Goal: Task Accomplishment & Management: Manage account settings

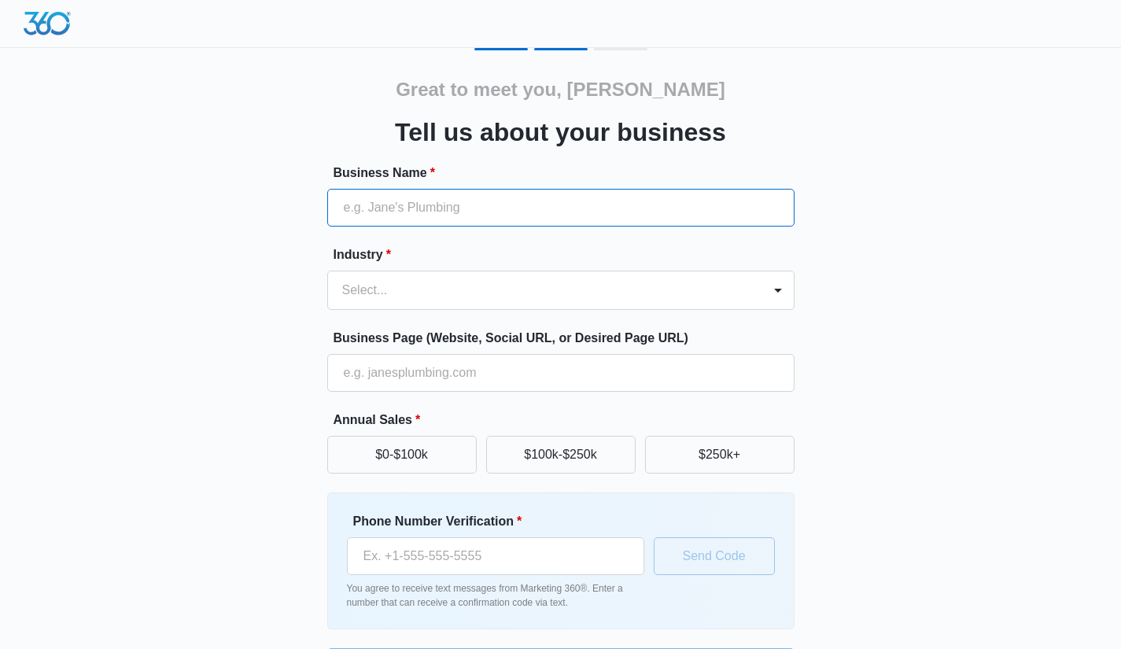
click at [456, 212] on input "Business Name *" at bounding box center [560, 208] width 467 height 38
type input "ANS Development LLC"
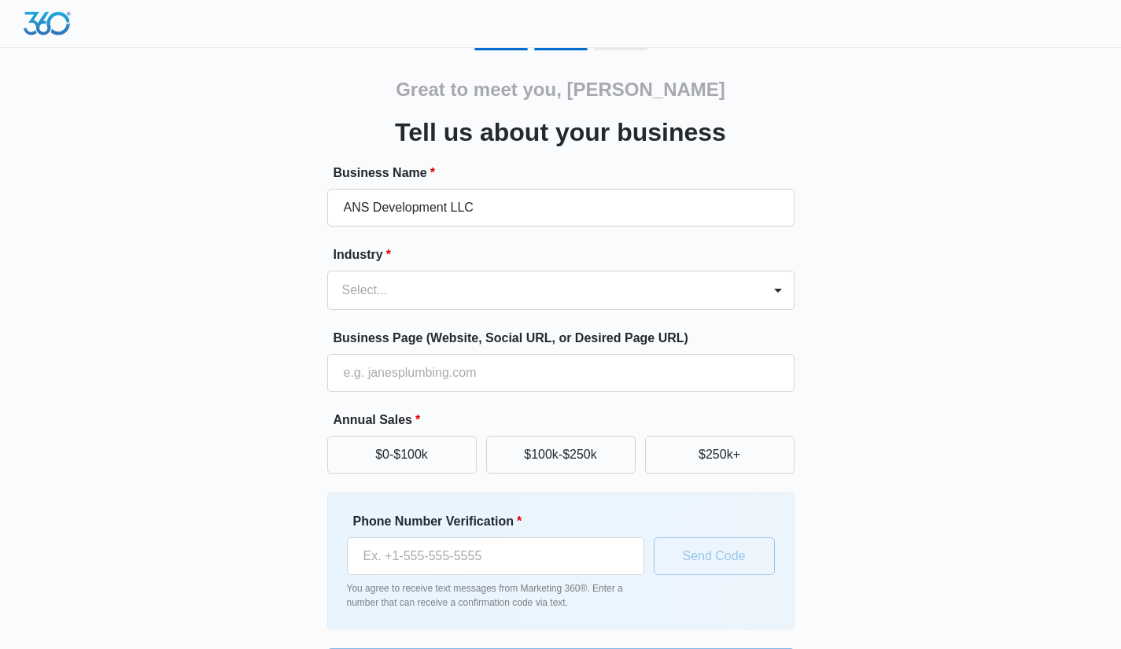
click at [483, 285] on div at bounding box center [542, 290] width 400 height 22
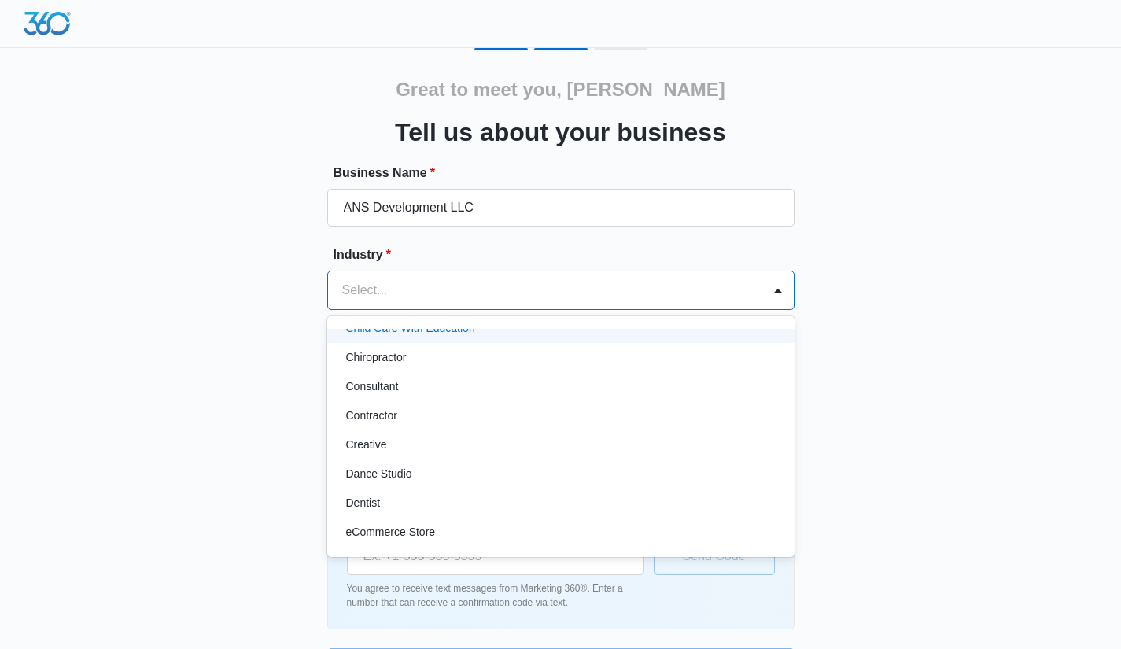
scroll to position [79, 0]
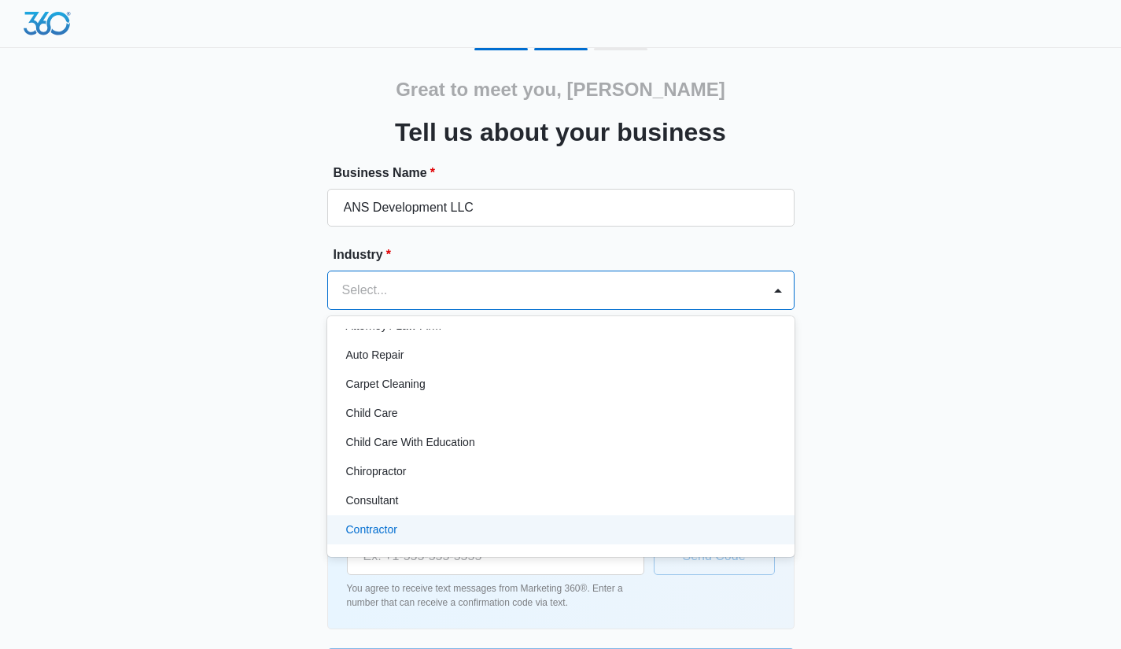
click at [411, 528] on div "Contractor" at bounding box center [559, 530] width 426 height 17
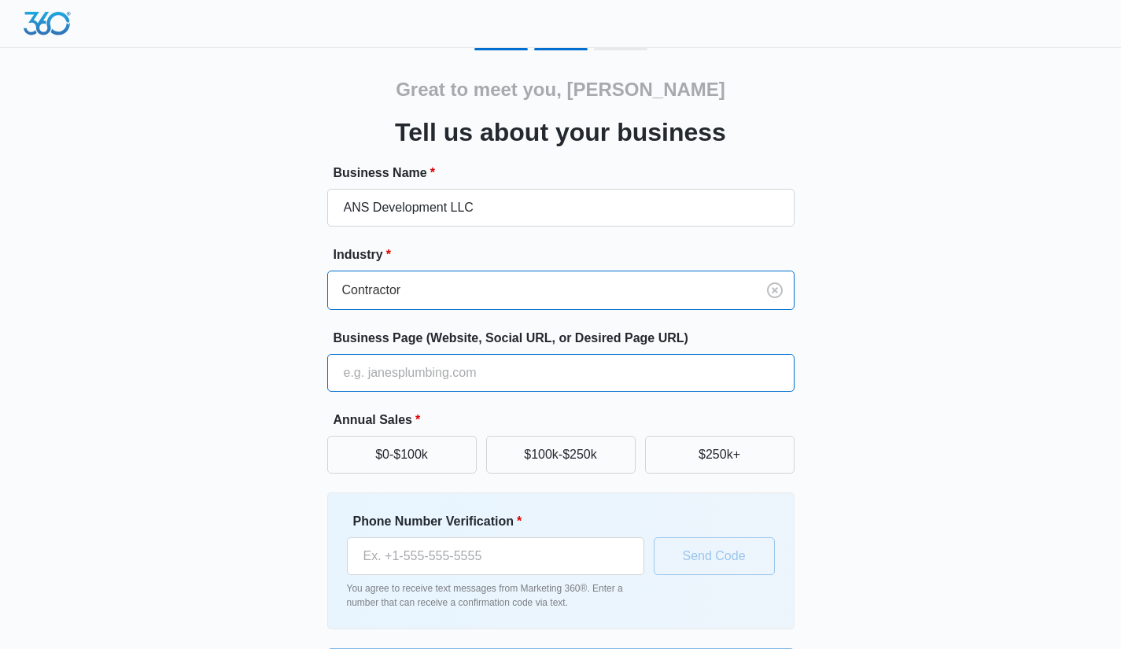
click at [443, 375] on input "Business Page (Website, Social URL, or Desired Page URL)" at bounding box center [560, 373] width 467 height 38
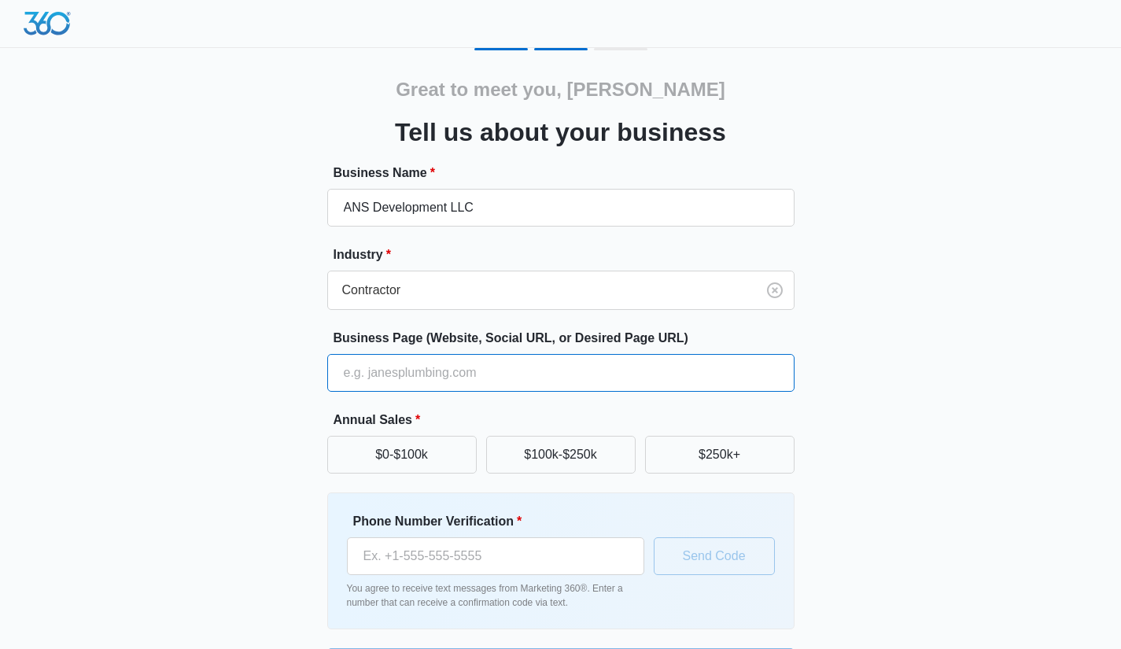
type input "www.ansdevelopment.com"
click at [928, 328] on div "Great to meet you, Andrew Tell us about your business Business Name * ANS Devel…" at bounding box center [561, 367] width 944 height 638
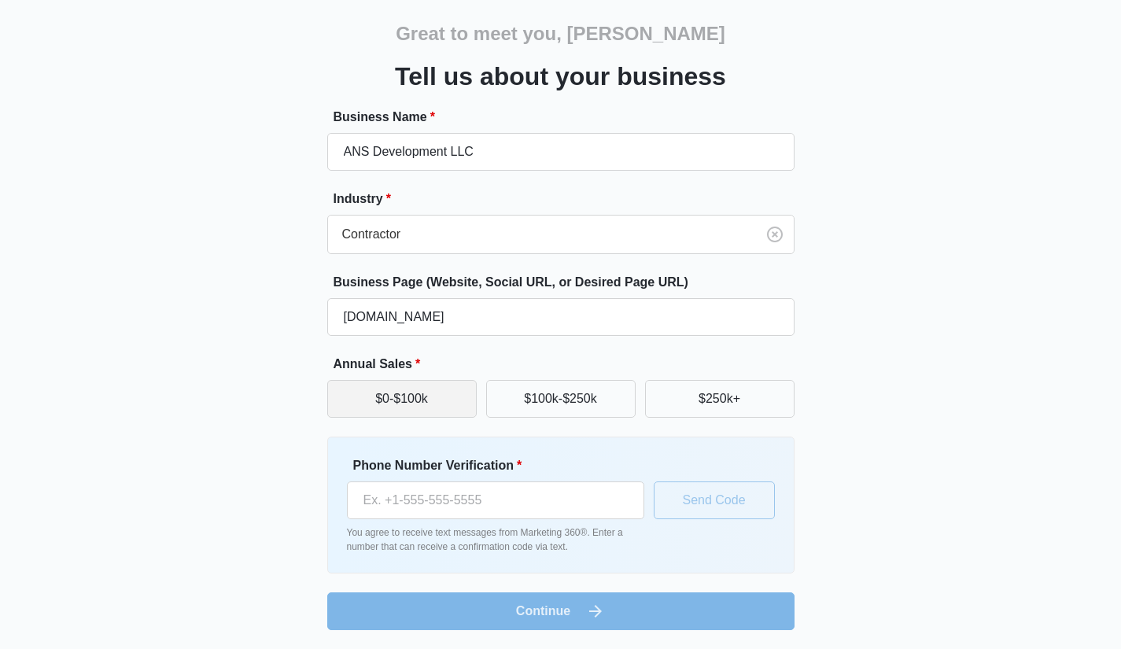
click at [430, 389] on button "$0-$100k" at bounding box center [401, 399] width 149 height 38
click at [445, 506] on input "Phone Number Verification *" at bounding box center [495, 501] width 297 height 38
type input "(551) 580-3968"
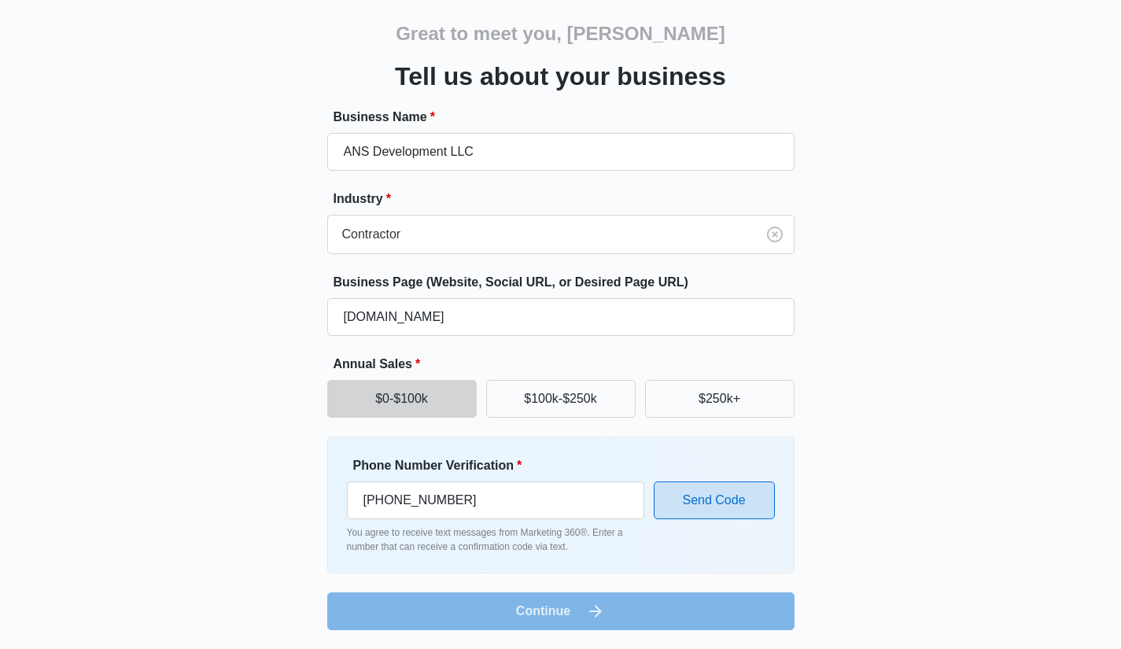
click at [725, 505] on button "Send Code" at bounding box center [714, 501] width 121 height 38
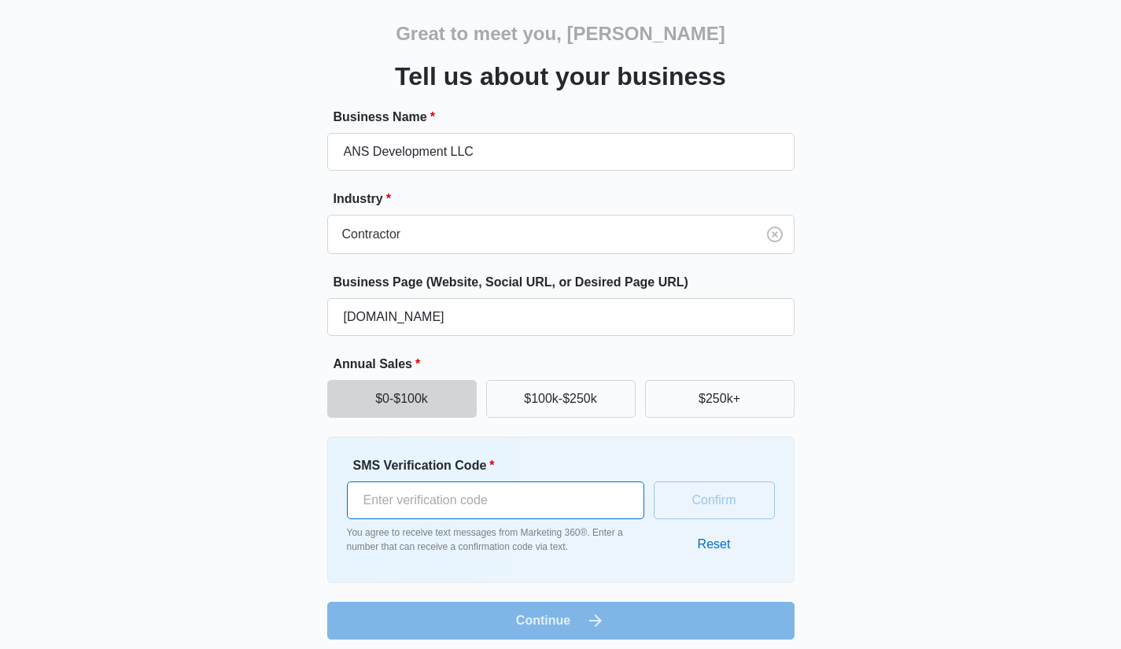
click at [559, 488] on input "SMS Verification Code *" at bounding box center [495, 501] width 297 height 38
type input "596678"
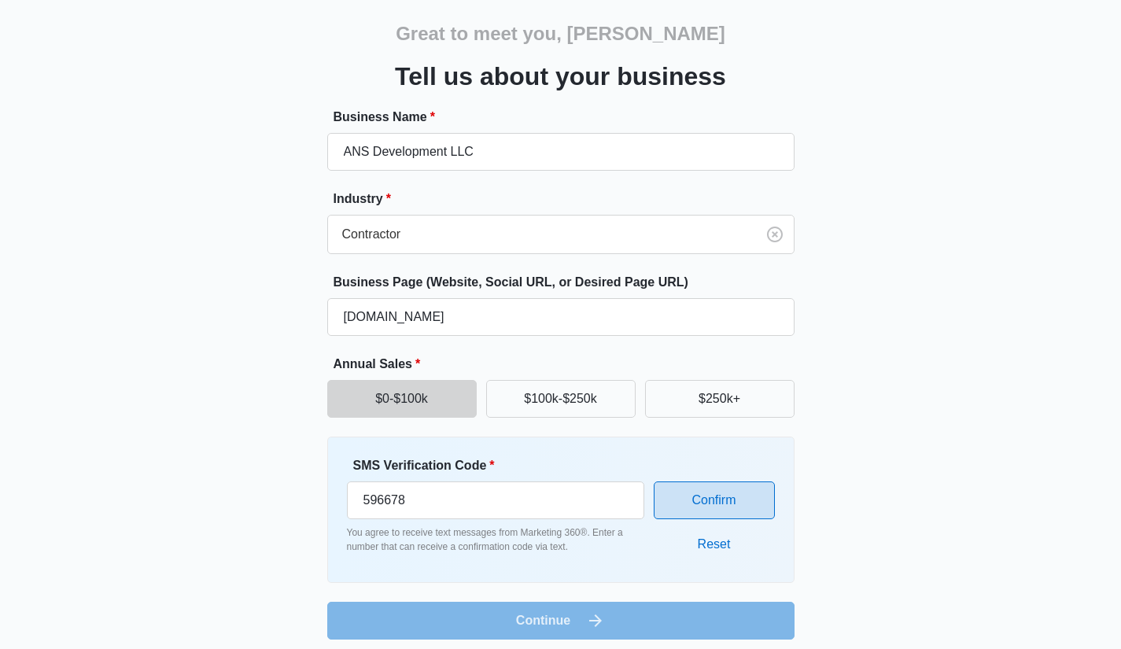
click at [737, 489] on button "Confirm" at bounding box center [714, 501] width 121 height 38
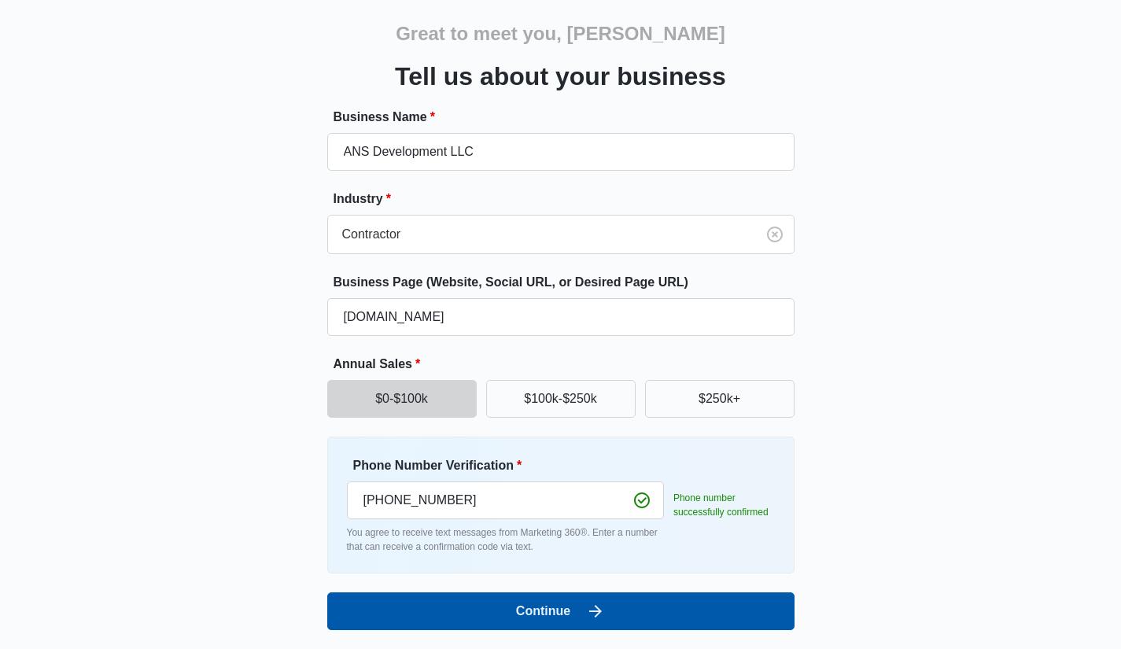
click at [561, 612] on button "Continue" at bounding box center [560, 611] width 467 height 38
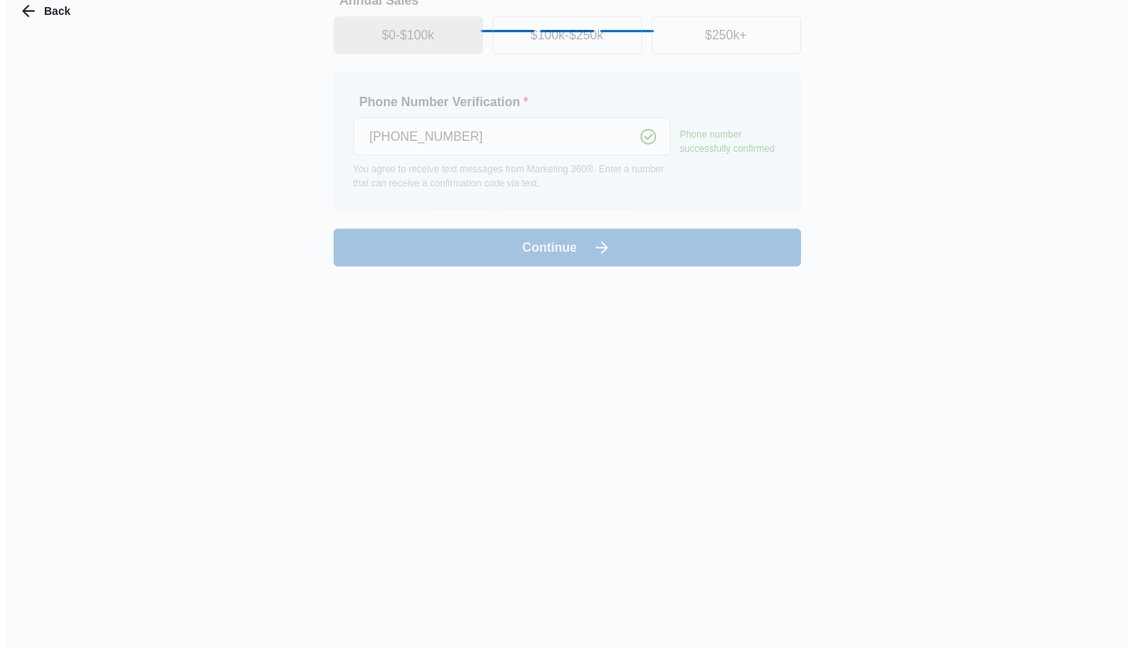
scroll to position [0, 0]
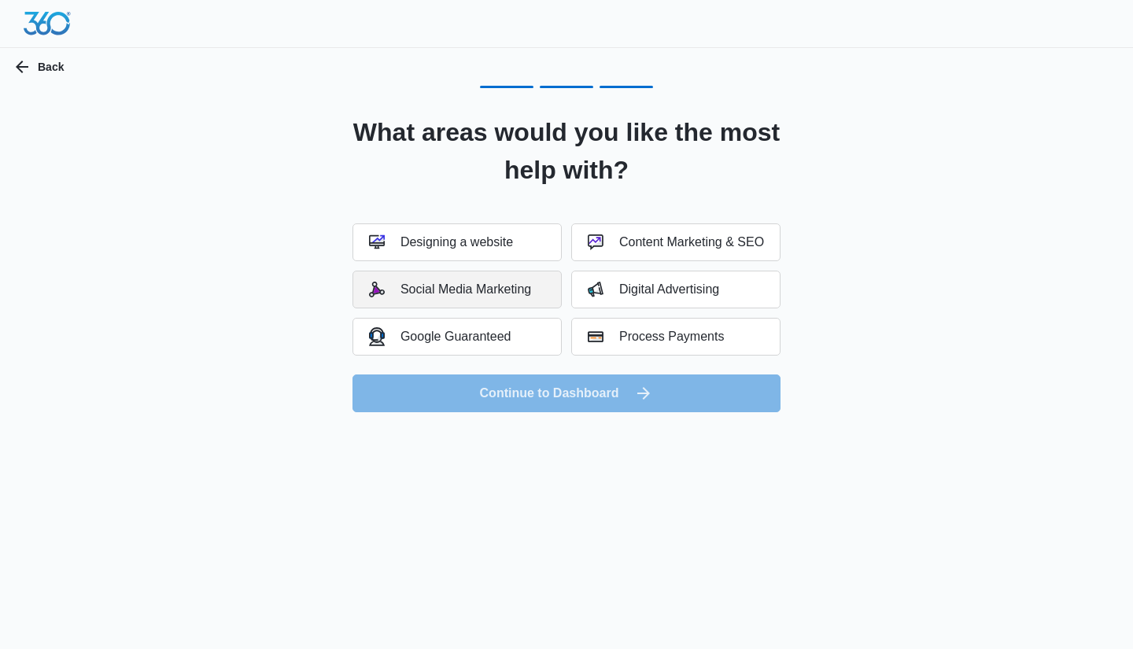
click at [520, 289] on div "Social Media Marketing" at bounding box center [450, 290] width 162 height 16
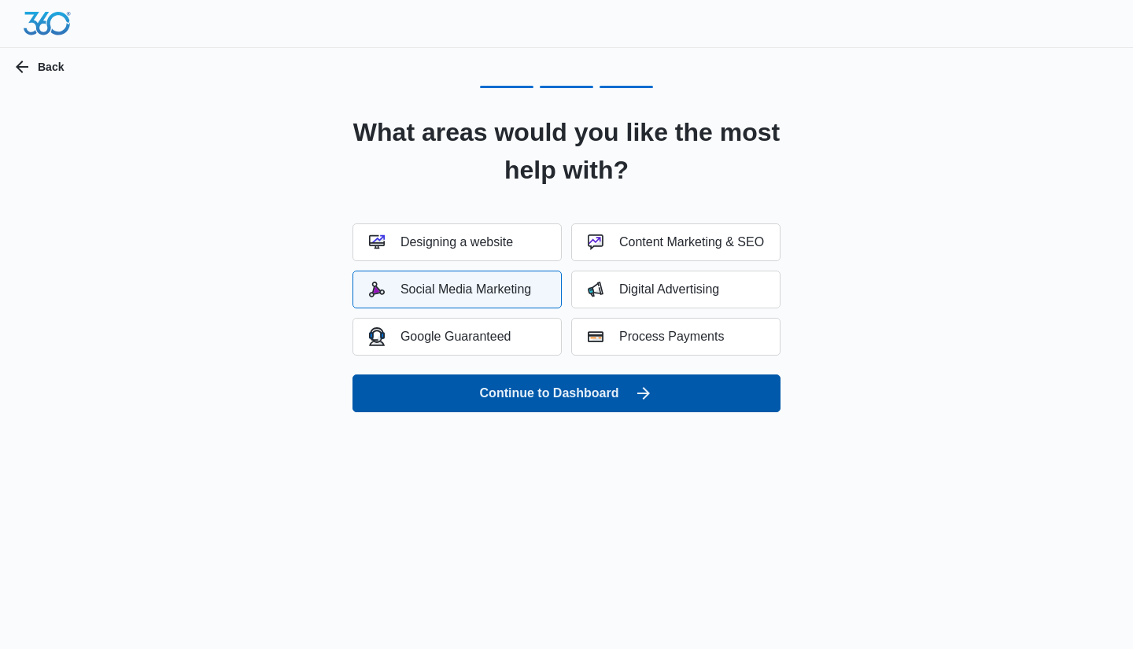
click at [550, 384] on button "Continue to Dashboard" at bounding box center [566, 394] width 428 height 38
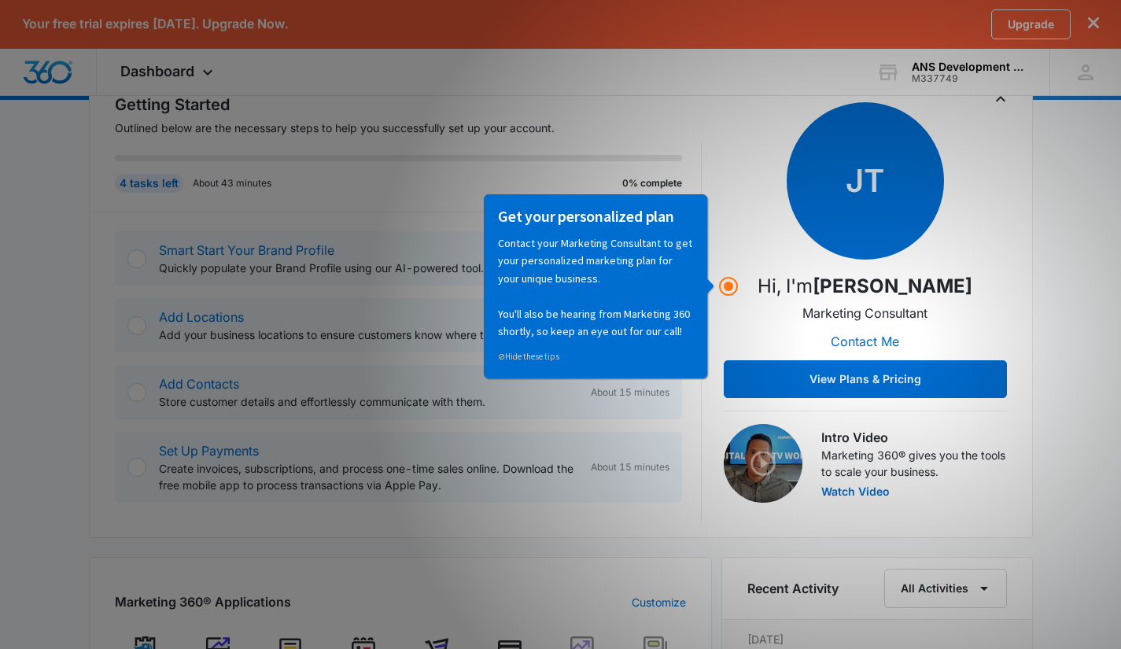
scroll to position [236, 0]
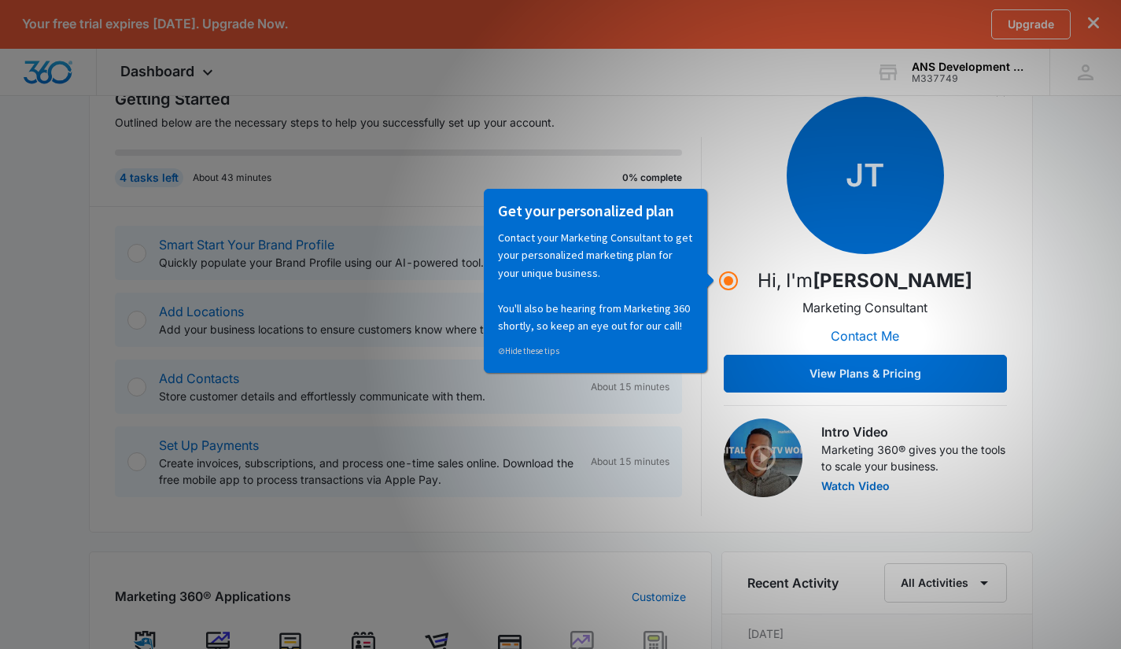
click at [729, 272] on body "Your free trial expires in 14 days. Upgrade Now. Upgrade Dashboard Apps Reputat…" at bounding box center [560, 528] width 1121 height 1528
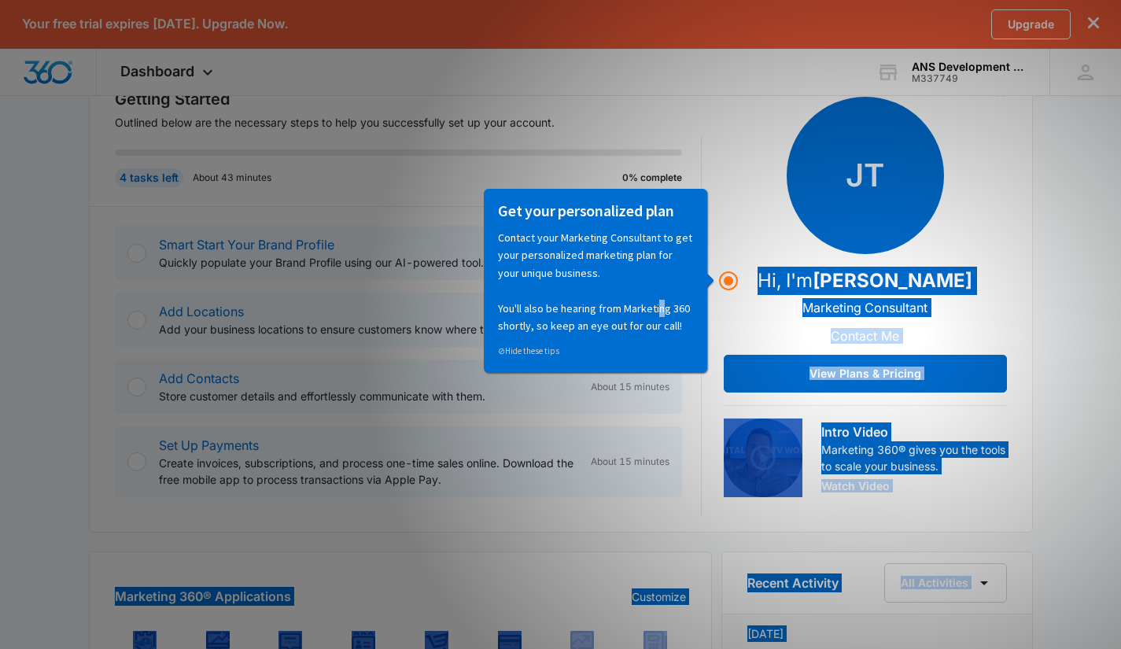
click at [659, 303] on p "Contact your Marketing Consultant to get your personalized marketing plan for y…" at bounding box center [595, 280] width 195 height 105
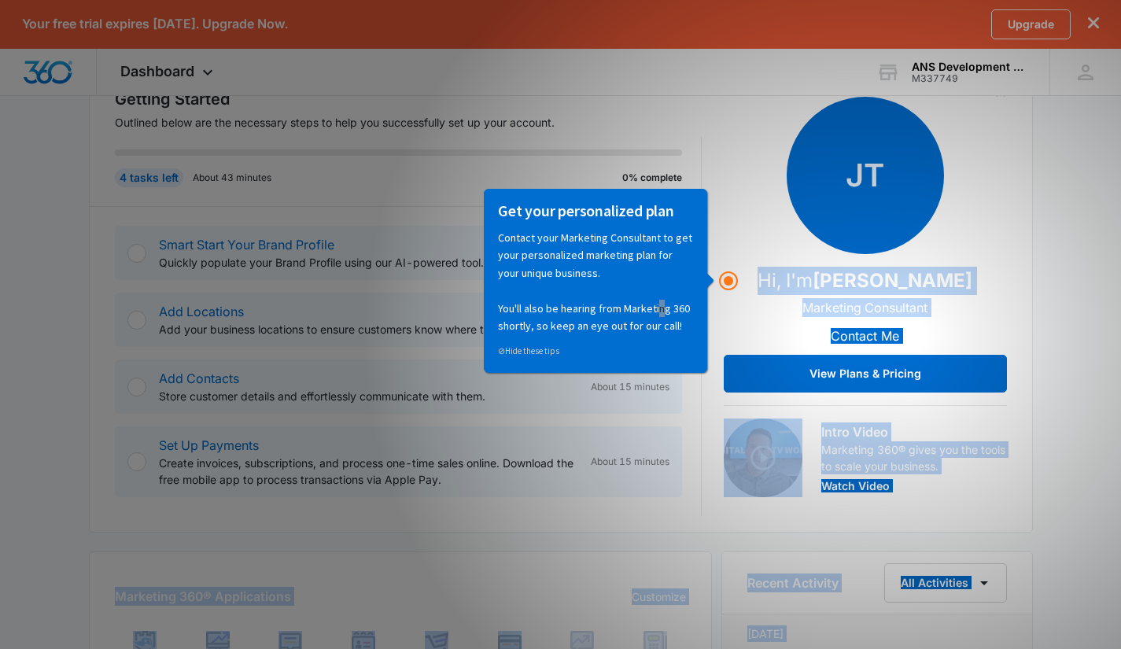
click at [725, 280] on circle "Hotspot (open by clicking or pressing space/enter)" at bounding box center [728, 280] width 9 height 9
click at [737, 297] on div "JT Hi, I'm John Taylor Marketing Consultant Contact Me View Plans & Pricing" at bounding box center [865, 245] width 283 height 296
click at [1064, 333] on div "To continue using Marketing 360®, click the verification link sent to Info@ansd…" at bounding box center [560, 585] width 1121 height 1414
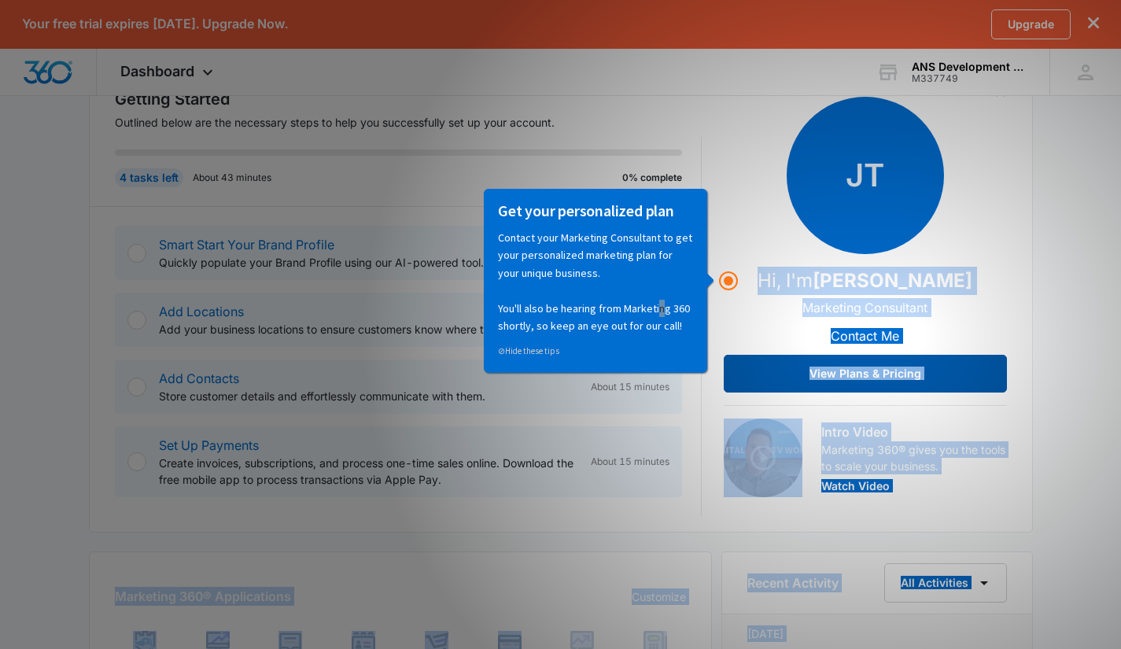
click at [981, 375] on button "View Plans & Pricing" at bounding box center [865, 374] width 283 height 38
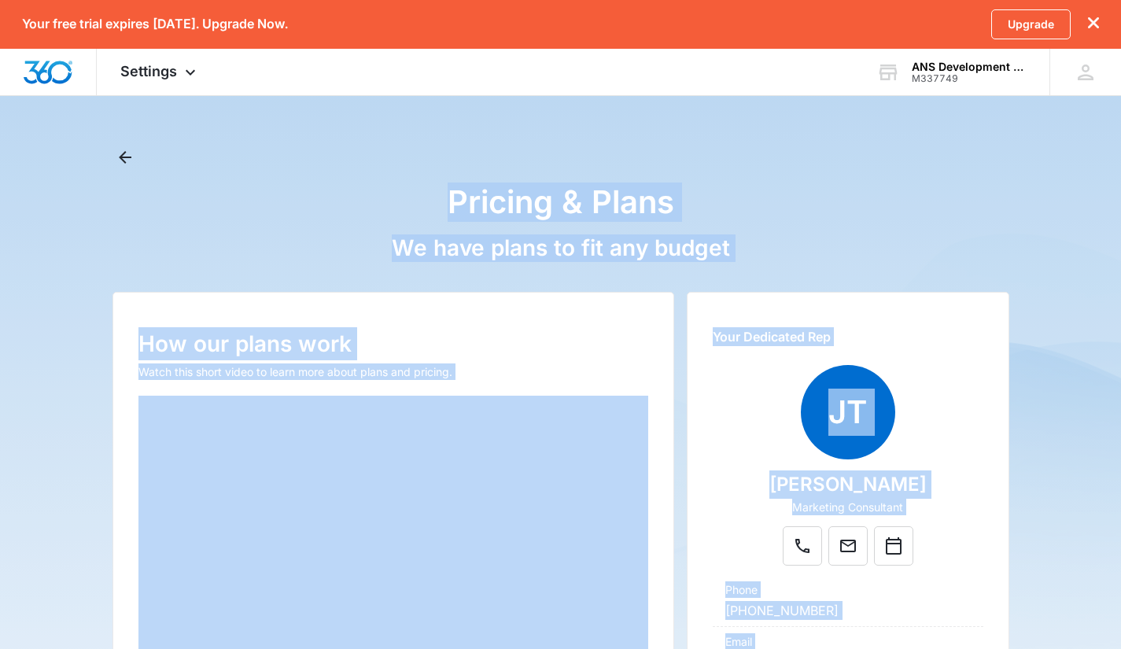
click at [592, 355] on p "How our plans work" at bounding box center [393, 343] width 511 height 33
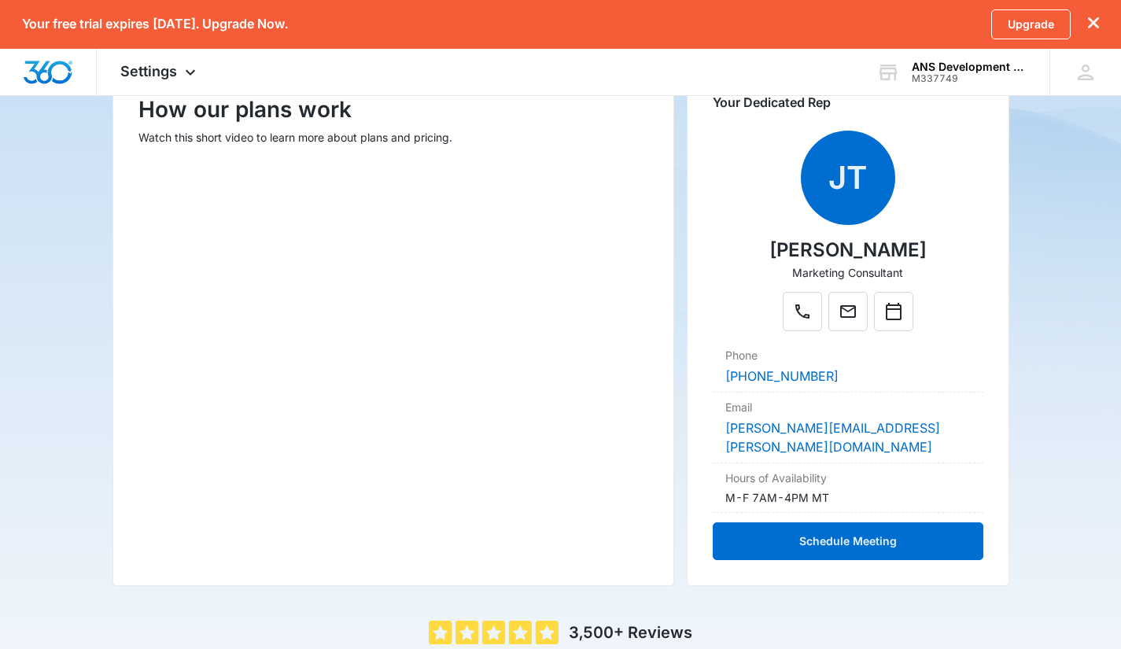
scroll to position [157, 0]
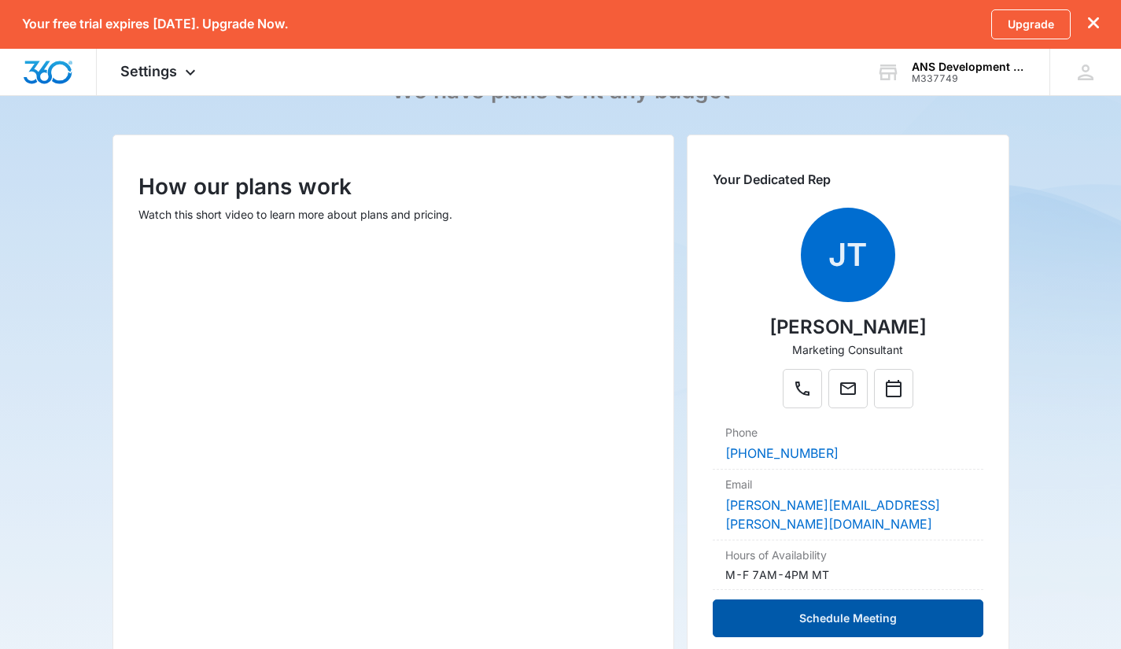
click at [897, 600] on button "Schedule Meeting" at bounding box center [848, 619] width 270 height 38
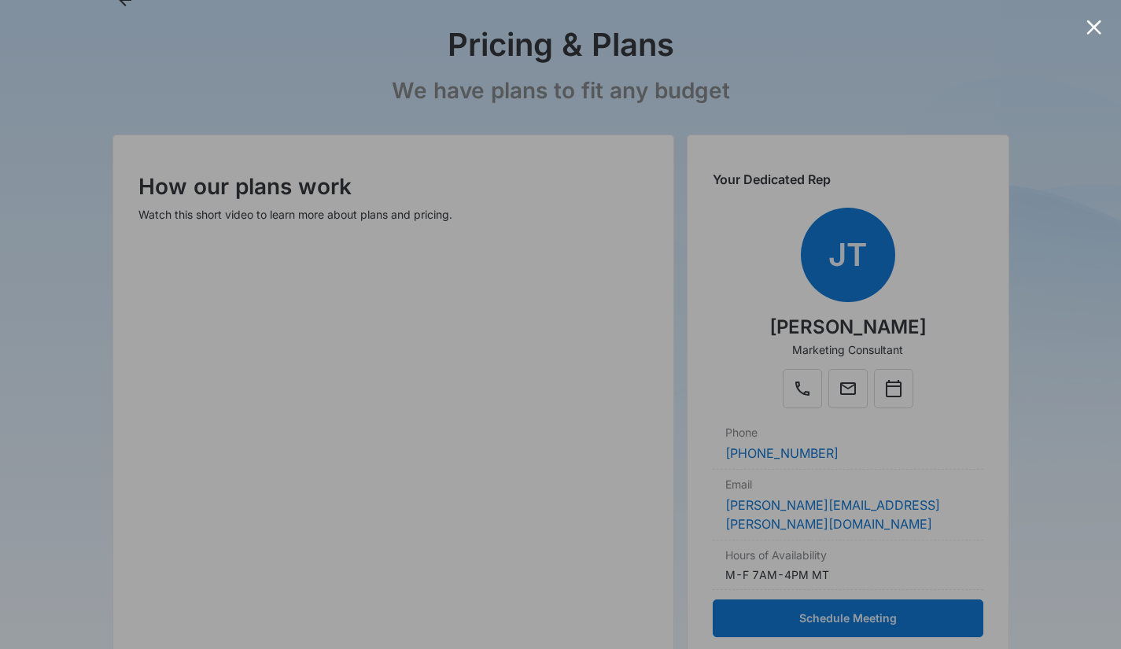
click at [1088, 29] on div at bounding box center [1094, 27] width 15 height 15
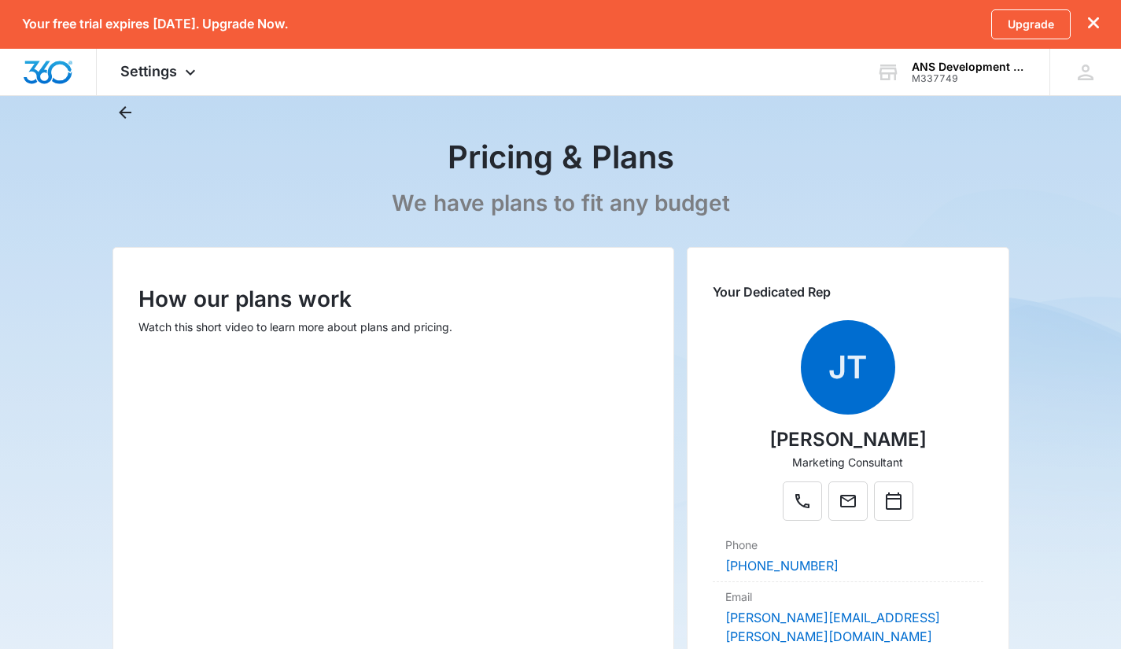
scroll to position [0, 0]
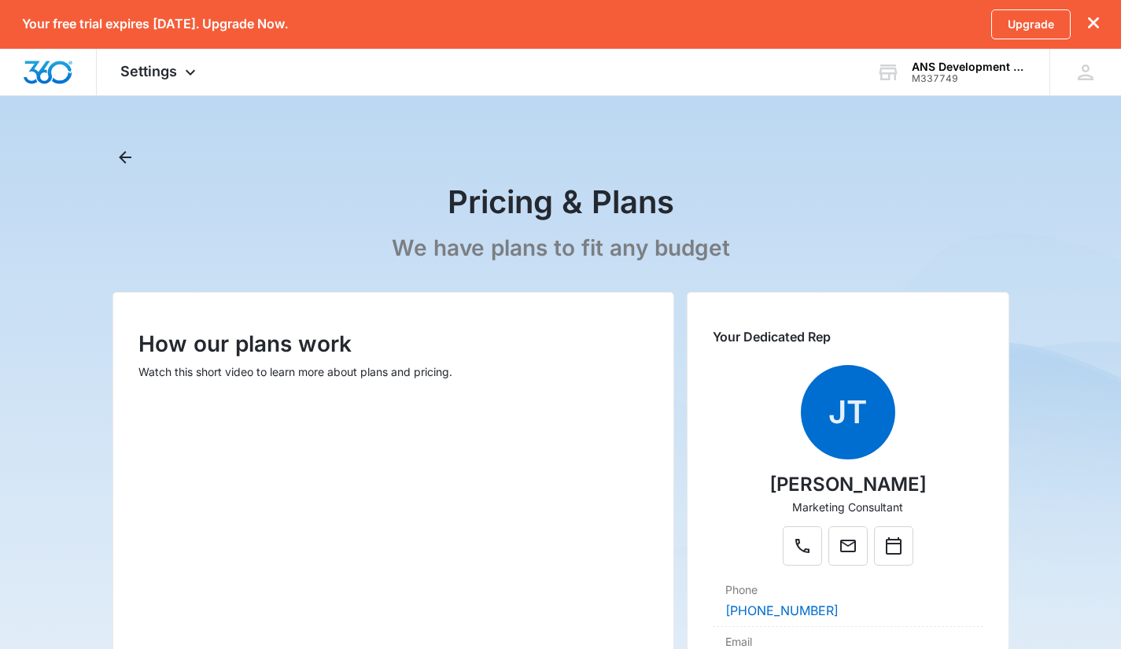
click at [1095, 25] on icon "dismiss this dialog" at bounding box center [1093, 22] width 11 height 11
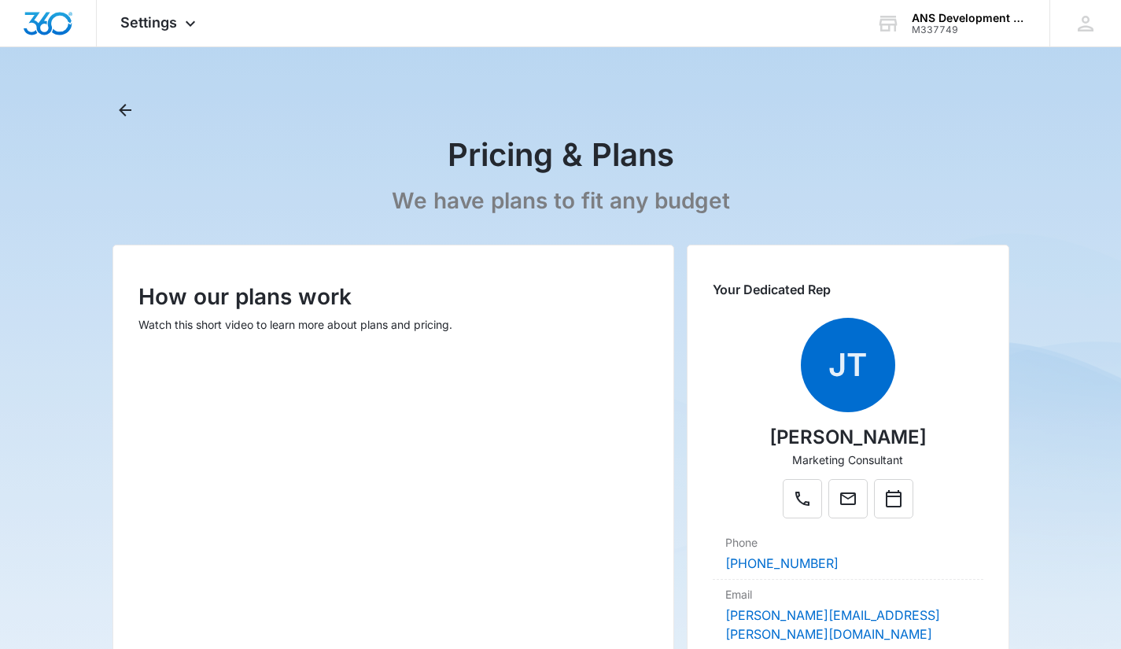
click at [980, 28] on div "M337749" at bounding box center [969, 29] width 115 height 11
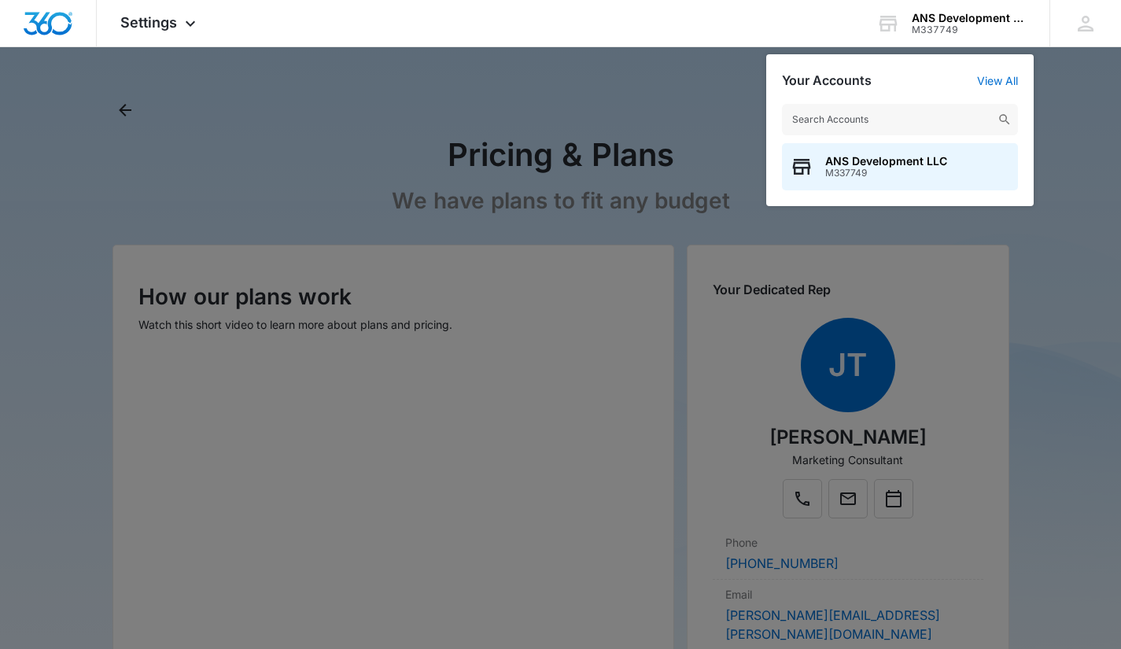
click at [980, 28] on div "M337749" at bounding box center [969, 29] width 115 height 11
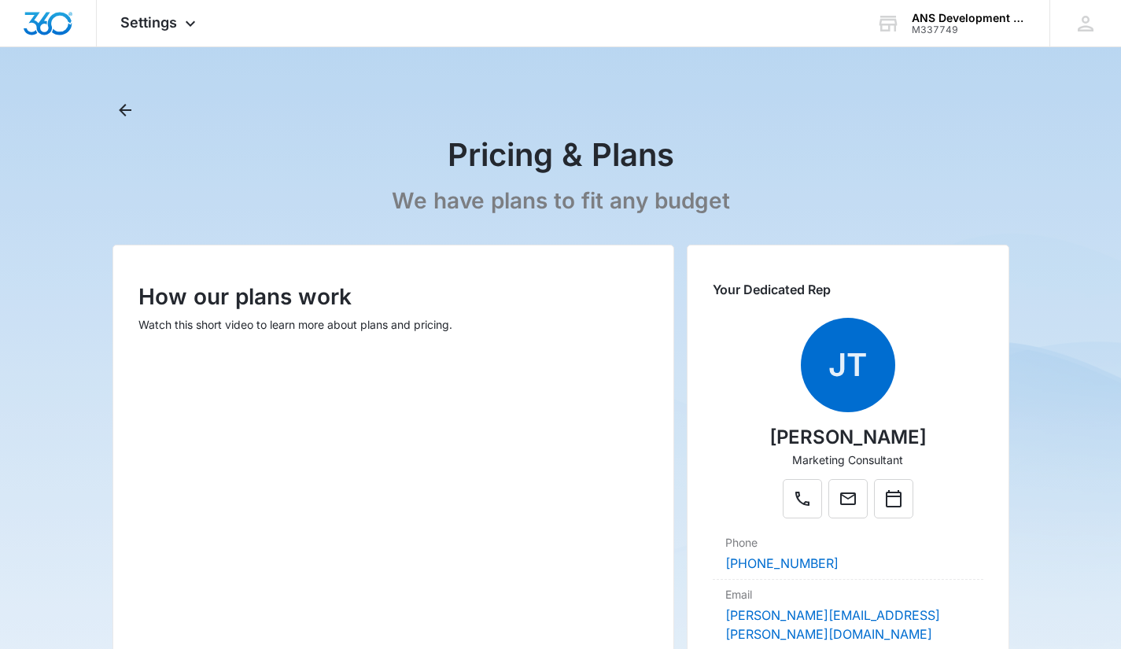
click at [1068, 20] on div "AJ Andrew Jaime Info@ansdevelopment.com My Profile Notifications Support Logout…" at bounding box center [1086, 23] width 72 height 46
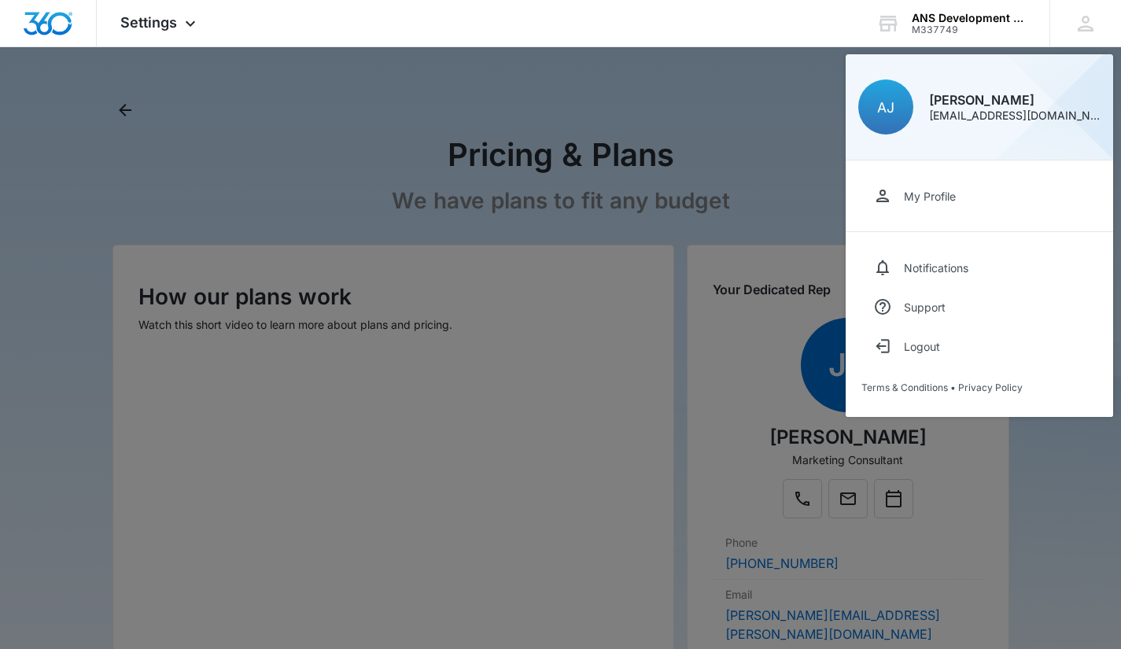
click at [935, 192] on div "My Profile" at bounding box center [930, 196] width 52 height 13
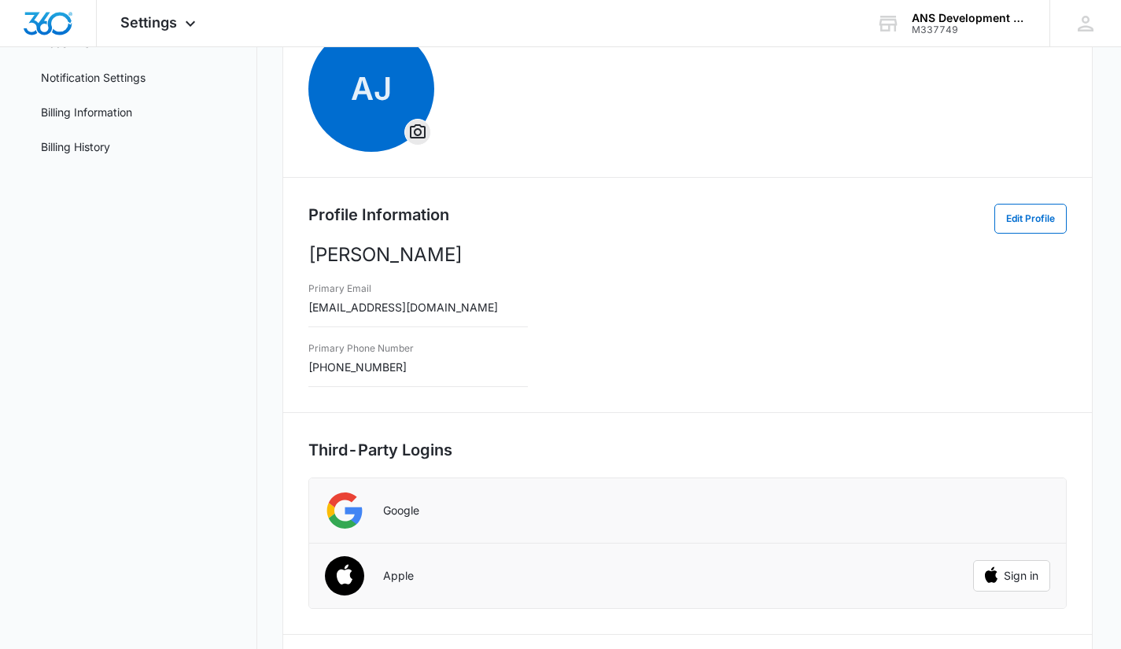
scroll to position [157, 0]
